Goal: Information Seeking & Learning: Learn about a topic

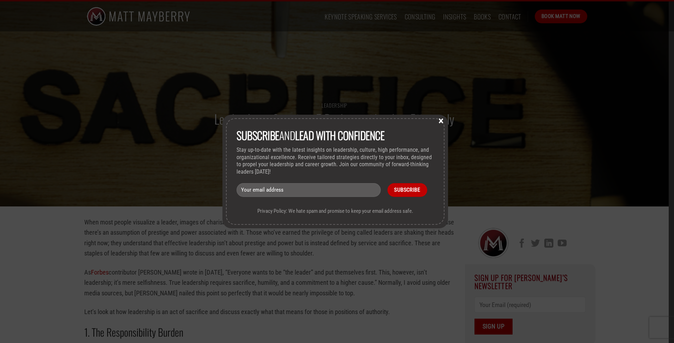
click at [442, 120] on button "×" at bounding box center [441, 120] width 11 height 6
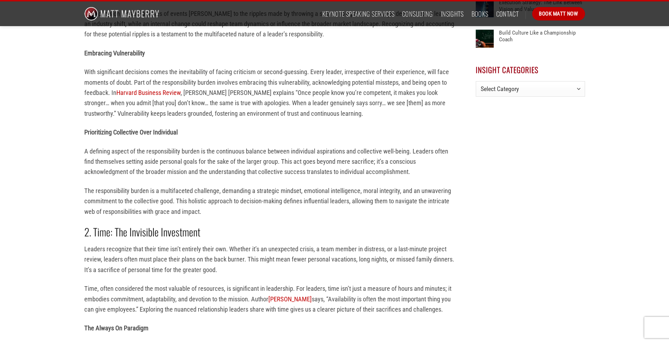
scroll to position [564, 0]
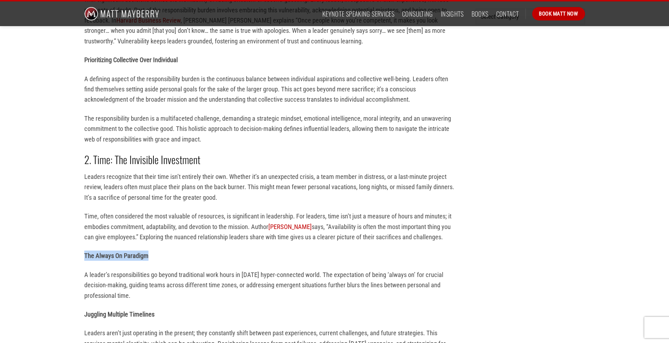
drag, startPoint x: 149, startPoint y: 256, endPoint x: 75, endPoint y: 256, distance: 74.4
drag, startPoint x: 75, startPoint y: 256, endPoint x: 104, endPoint y: 256, distance: 29.6
copy strong "The Always On Paradigm"
drag, startPoint x: 151, startPoint y: 315, endPoint x: 78, endPoint y: 315, distance: 73.7
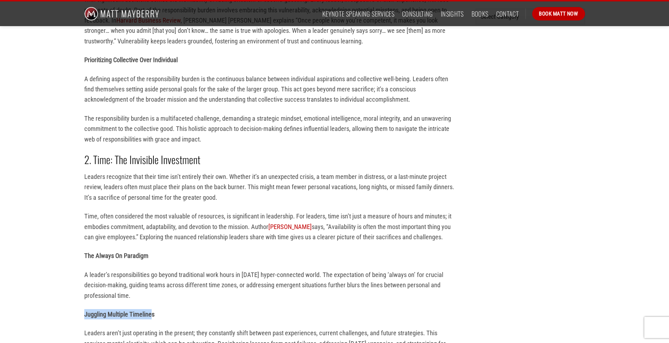
drag, startPoint x: 78, startPoint y: 315, endPoint x: 162, endPoint y: 310, distance: 84.8
click at [162, 310] on p "Juggling Multiple Timelines" at bounding box center [269, 314] width 370 height 10
drag, startPoint x: 155, startPoint y: 314, endPoint x: 78, endPoint y: 310, distance: 77.7
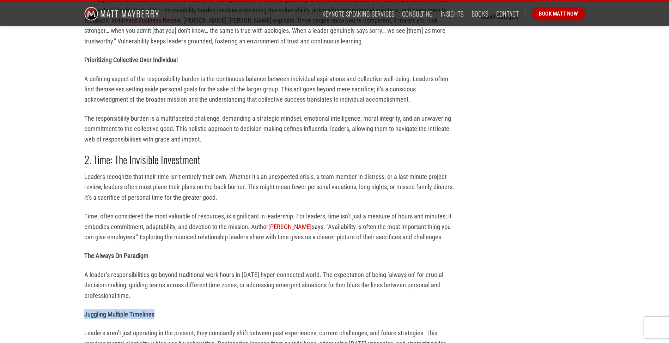
drag, startPoint x: 78, startPoint y: 310, endPoint x: 104, endPoint y: 310, distance: 26.5
copy strong "Juggling Multiple Timelines"
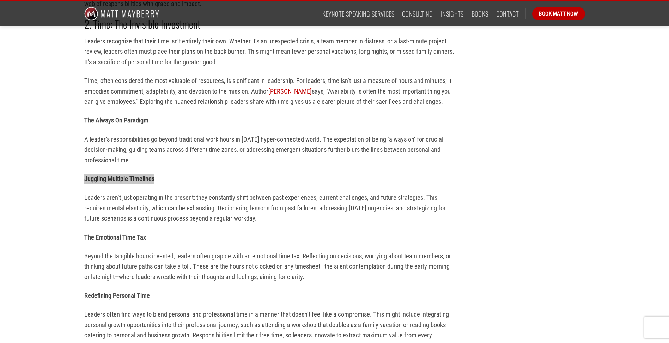
scroll to position [706, 0]
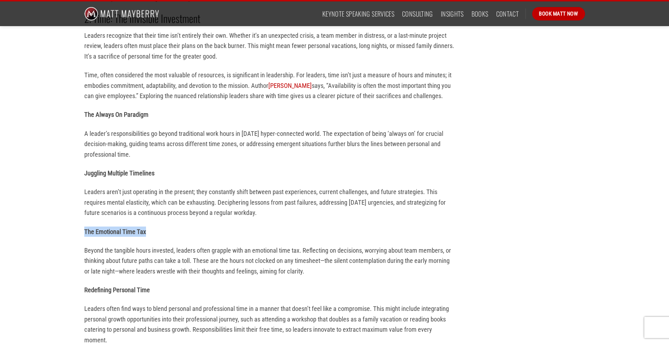
drag, startPoint x: 145, startPoint y: 230, endPoint x: 82, endPoint y: 230, distance: 63.1
drag, startPoint x: 82, startPoint y: 230, endPoint x: 111, endPoint y: 230, distance: 29.6
copy strong "The Emotional Time Tax"
